Goal: Complete application form: Complete application form

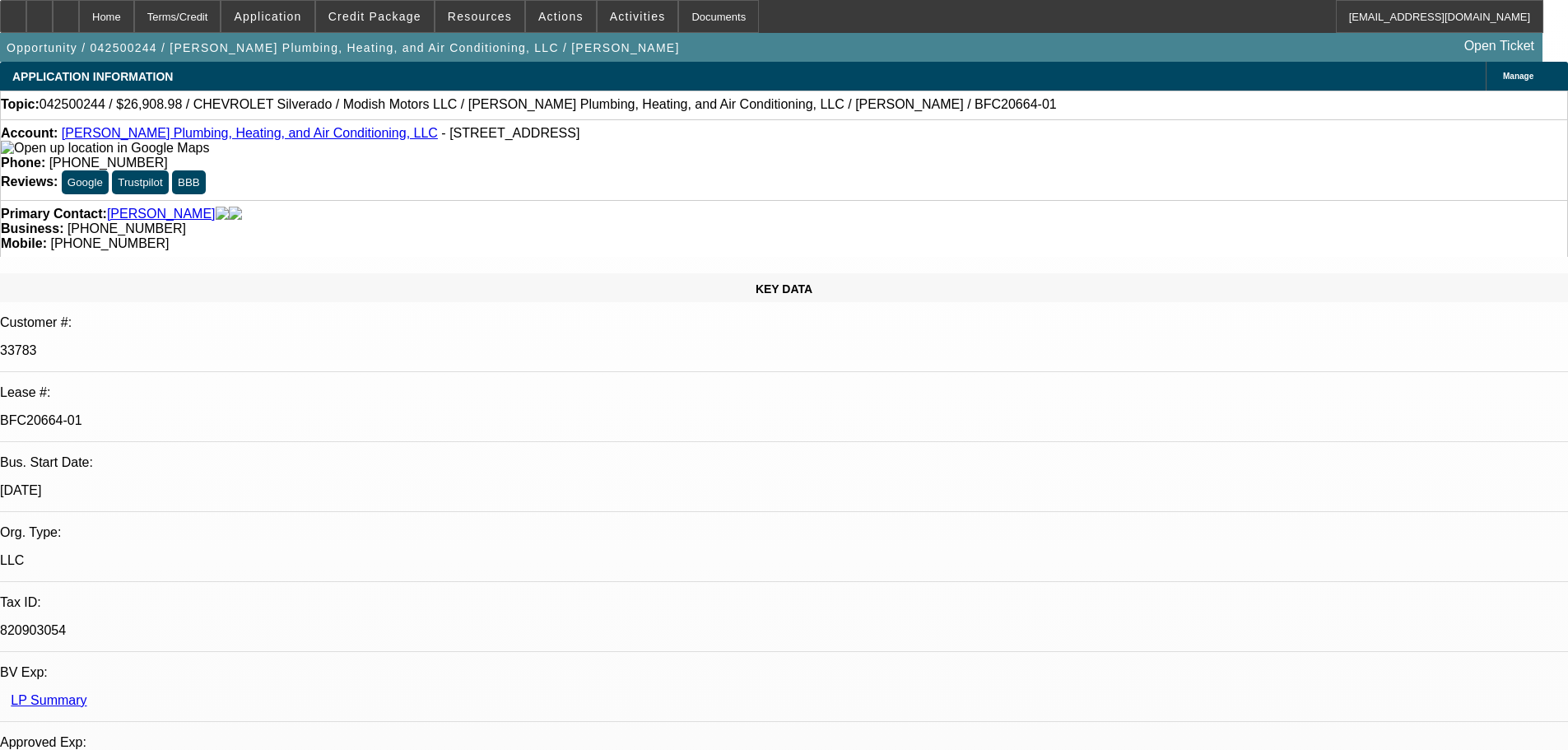
select select "0"
select select "3"
select select "0"
select select "6"
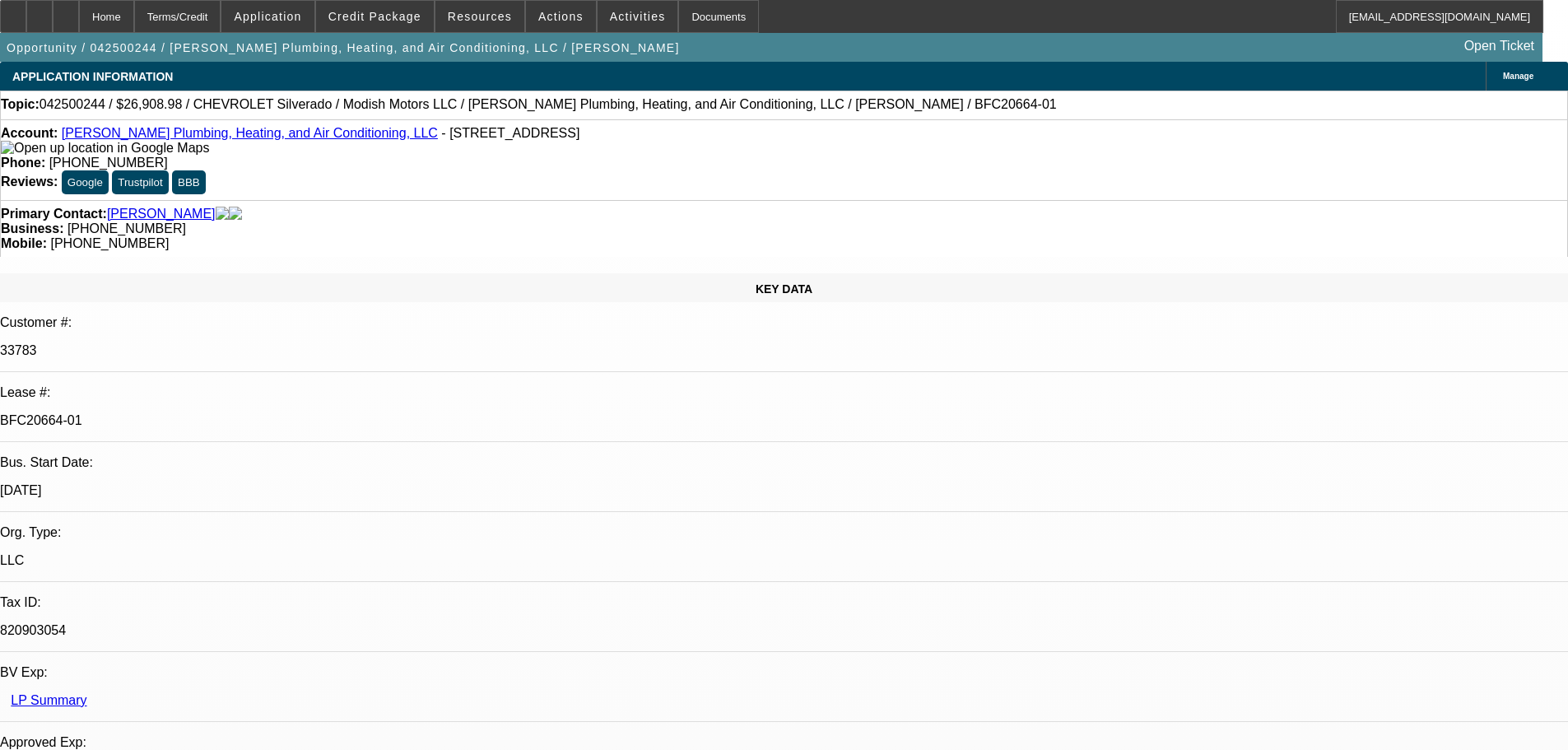
select select "0"
select select "3"
select select "0"
select select "6"
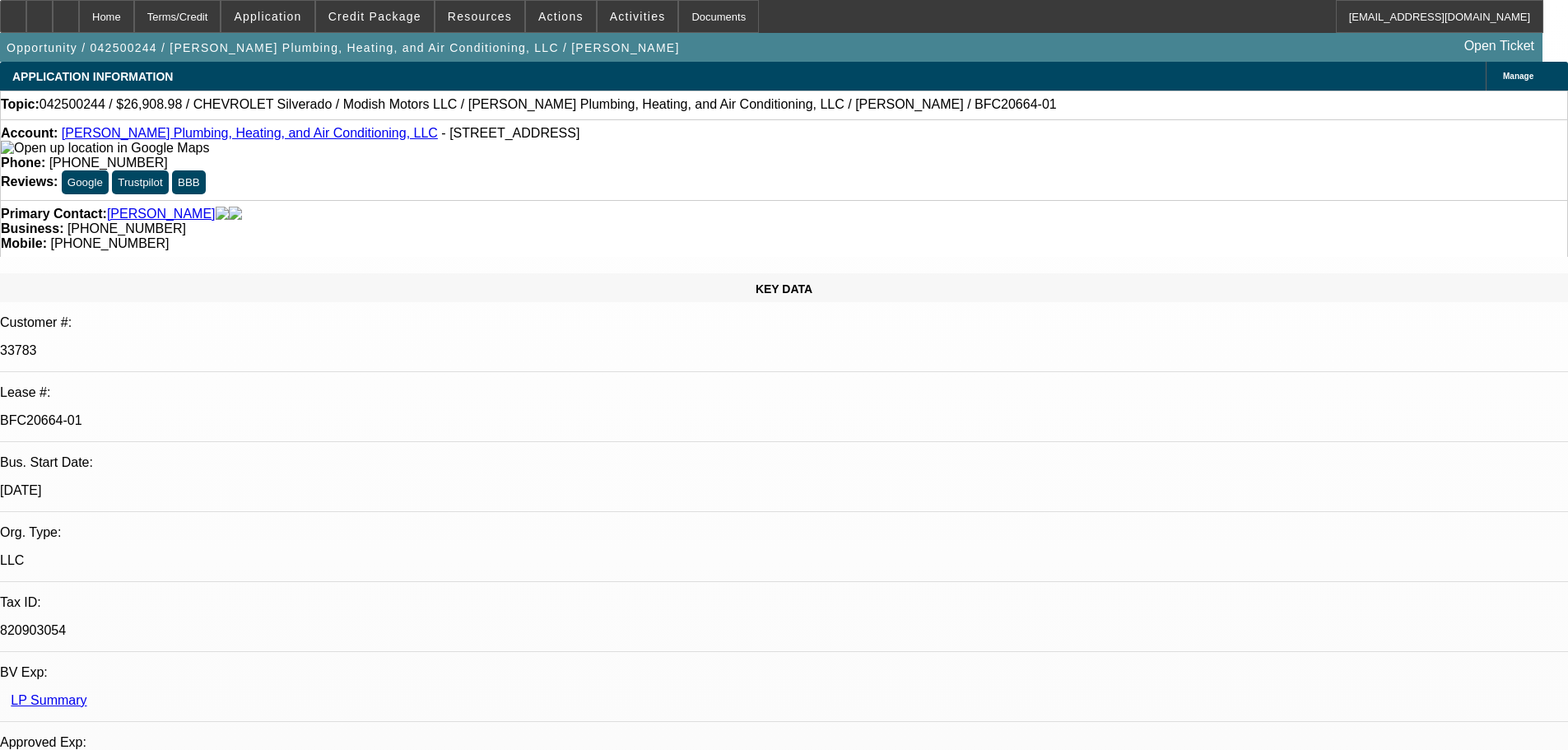
select select "0"
select select "3"
select select "0"
select select "6"
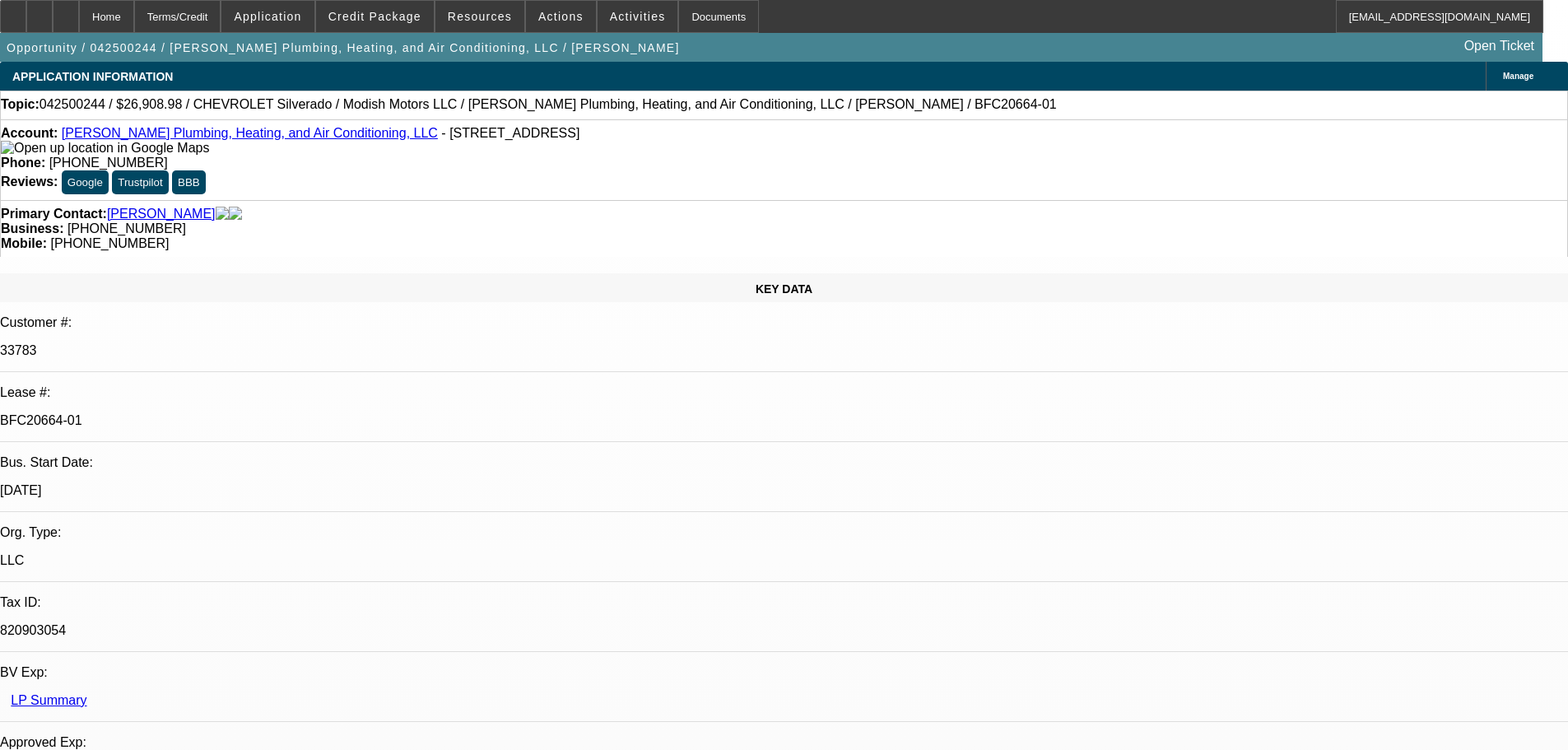
select select "0"
select select "2"
select select "0"
select select "6"
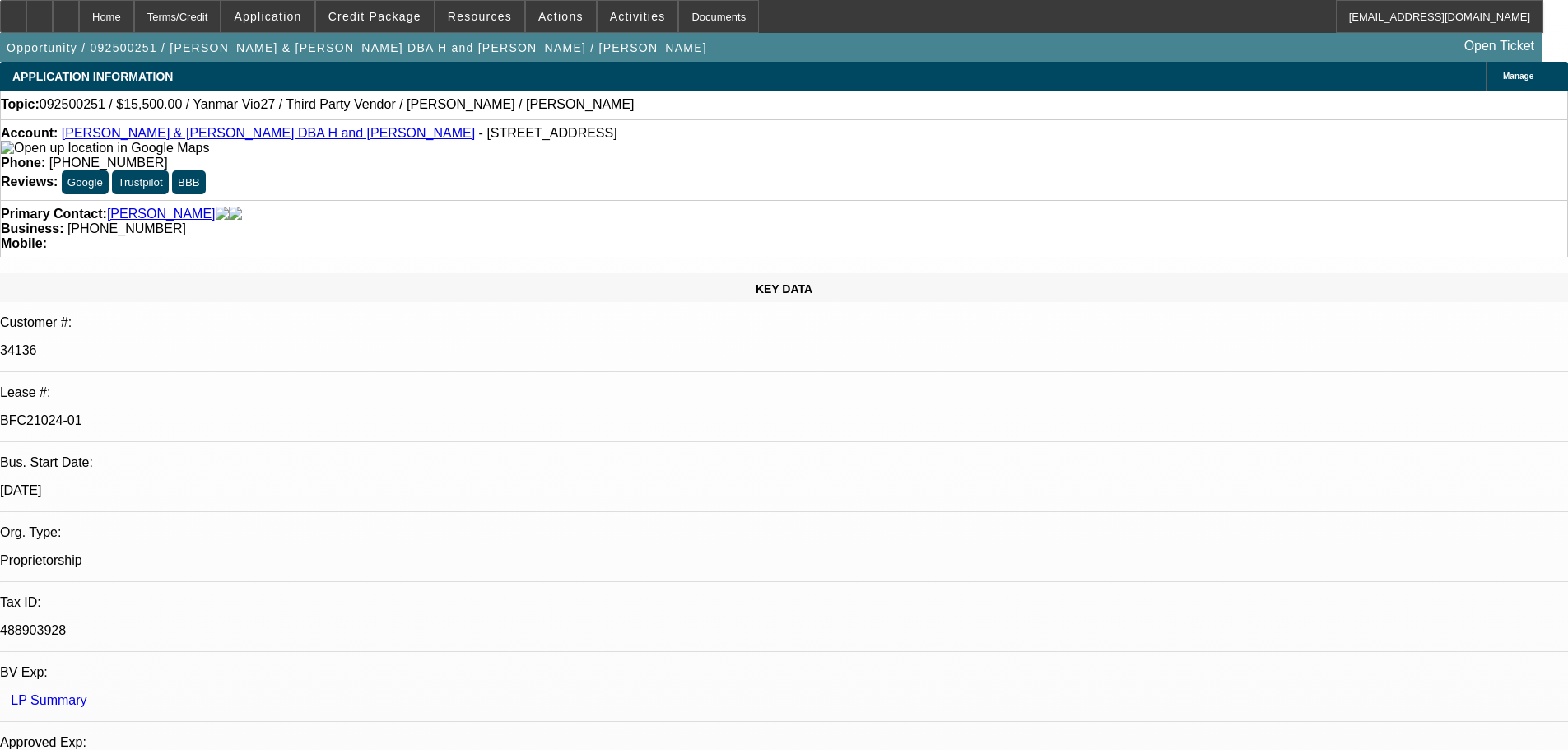
select select "0"
select select "6"
select select "0"
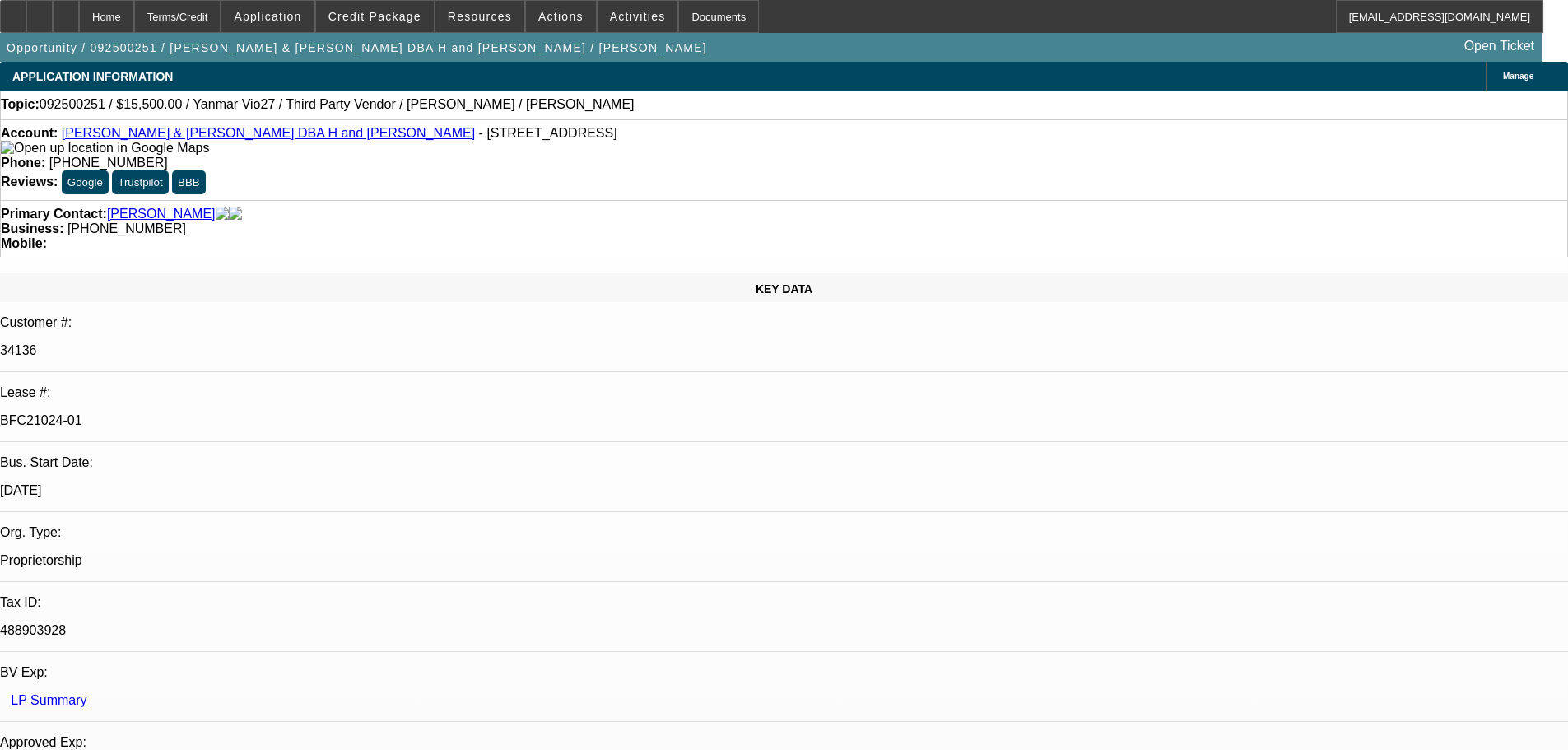
select select "0"
select select "6"
select select "0"
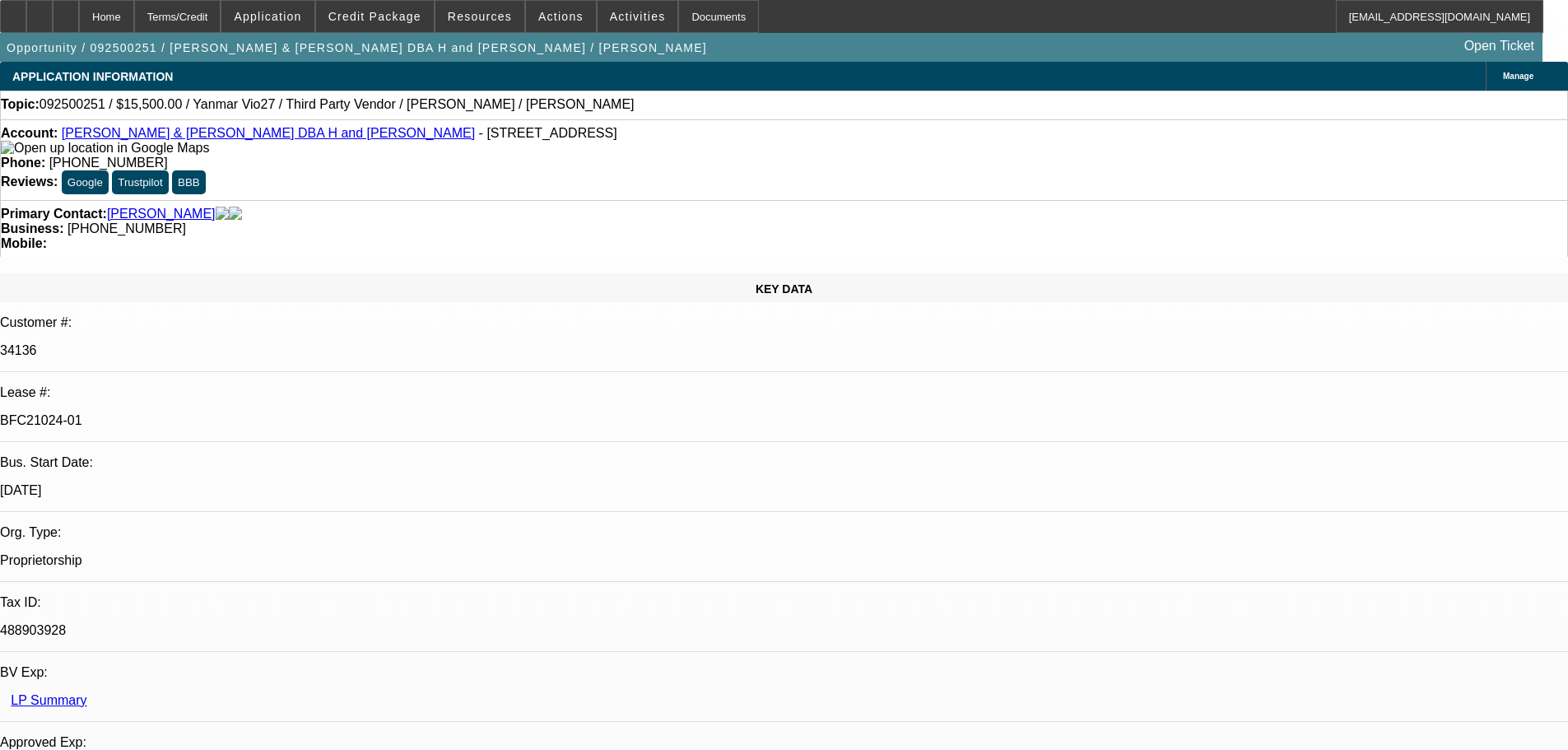
select select "0"
select select "6"
select select "0"
select select "0.1"
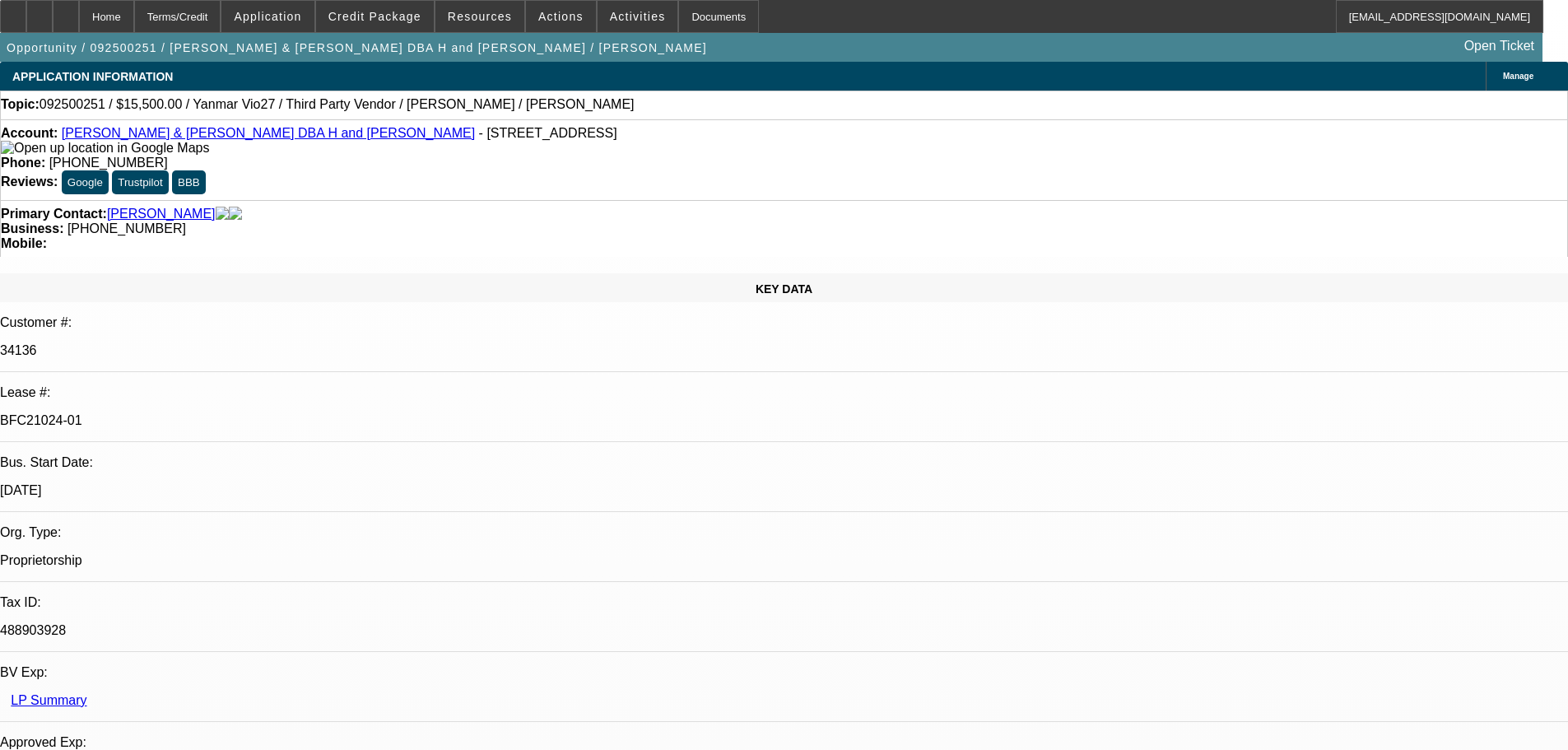
select select "4"
click at [163, 140] on link "[PERSON_NAME] & [PERSON_NAME] DBA H and [PERSON_NAME]" at bounding box center [268, 133] width 414 height 14
